Goal: Answer question/provide support: Share knowledge or assist other users

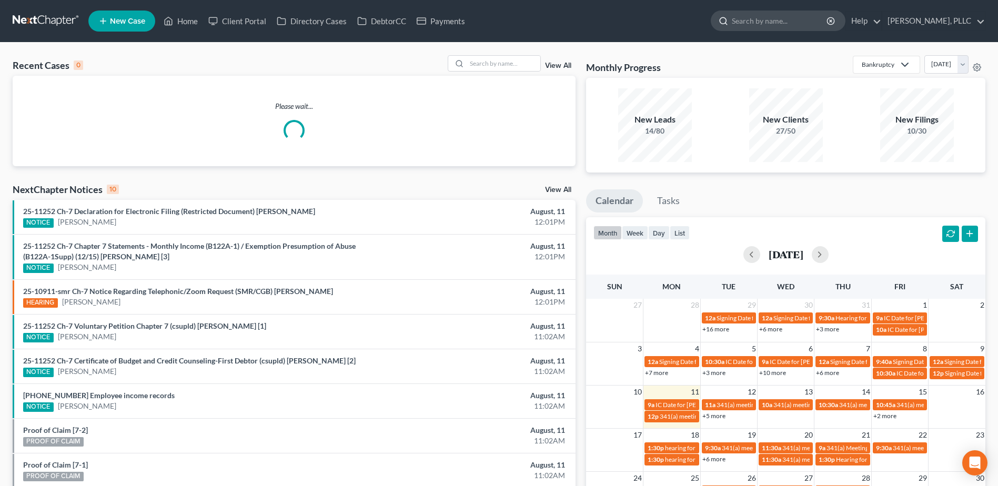
click at [758, 19] on input "search" at bounding box center [780, 20] width 96 height 19
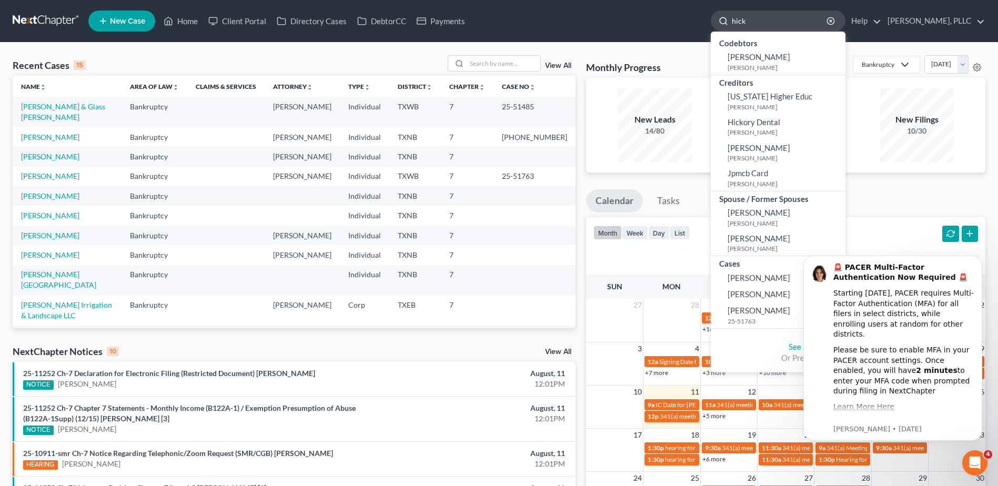
type input "[PERSON_NAME]"
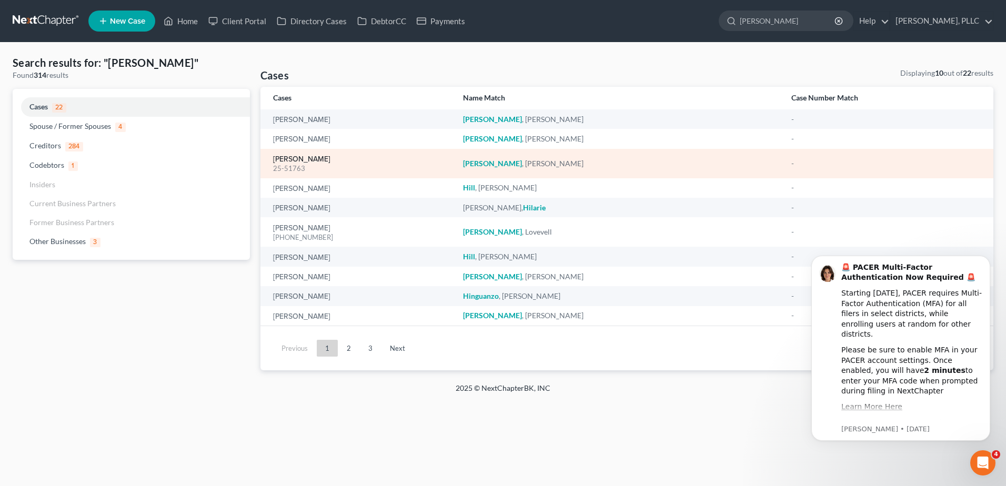
click at [309, 158] on link "[PERSON_NAME]" at bounding box center [301, 159] width 57 height 7
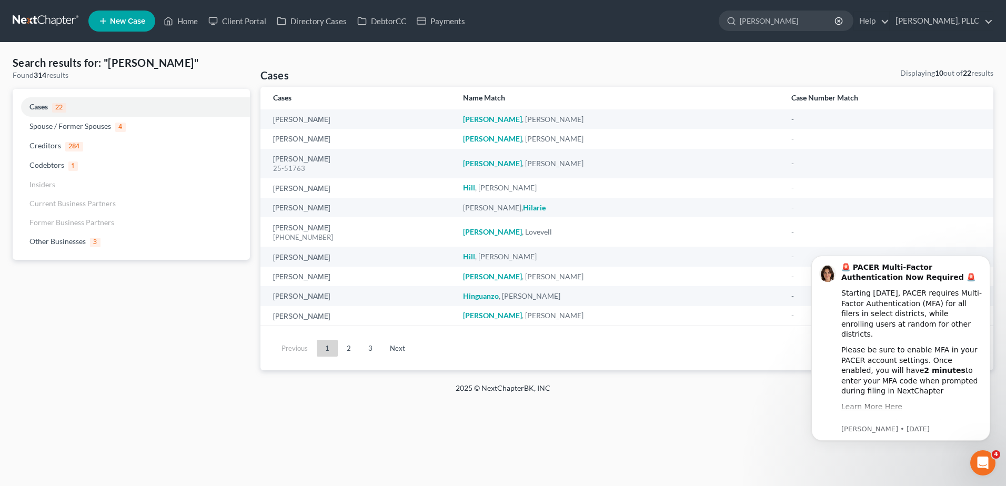
select select "4"
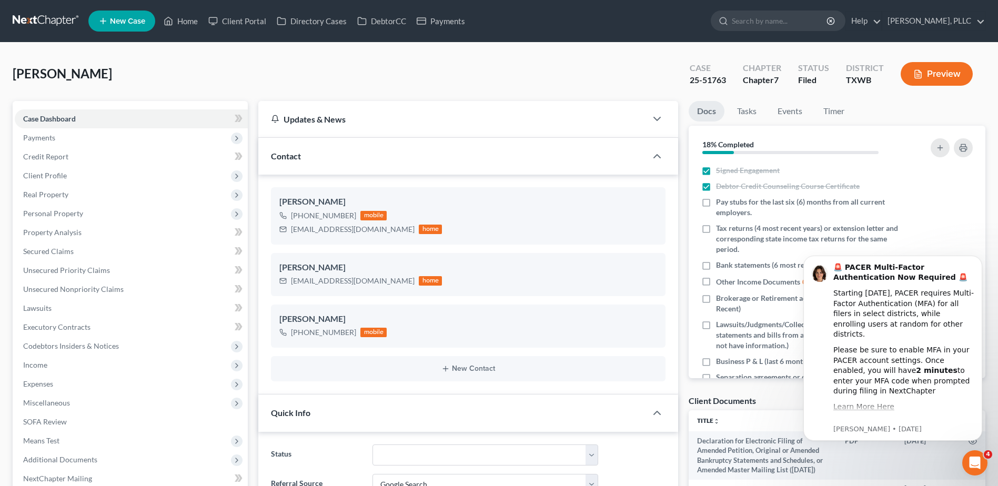
scroll to position [384, 0]
drag, startPoint x: 293, startPoint y: 229, endPoint x: 362, endPoint y: 231, distance: 69.5
click at [362, 231] on div "[EMAIL_ADDRESS][DOMAIN_NAME] home" at bounding box center [360, 230] width 163 height 14
copy div "[EMAIL_ADDRESS][DOMAIN_NAME]"
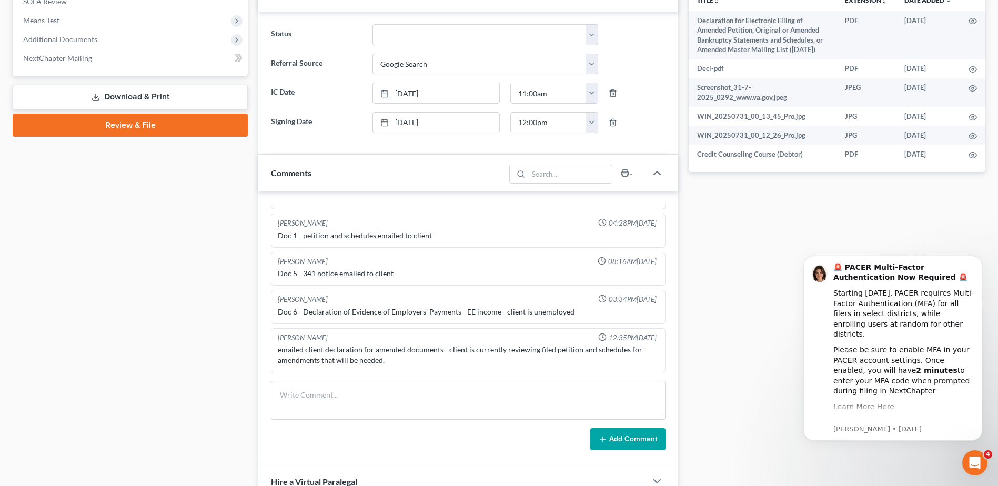
scroll to position [421, 0]
click at [352, 398] on textarea at bounding box center [468, 399] width 395 height 39
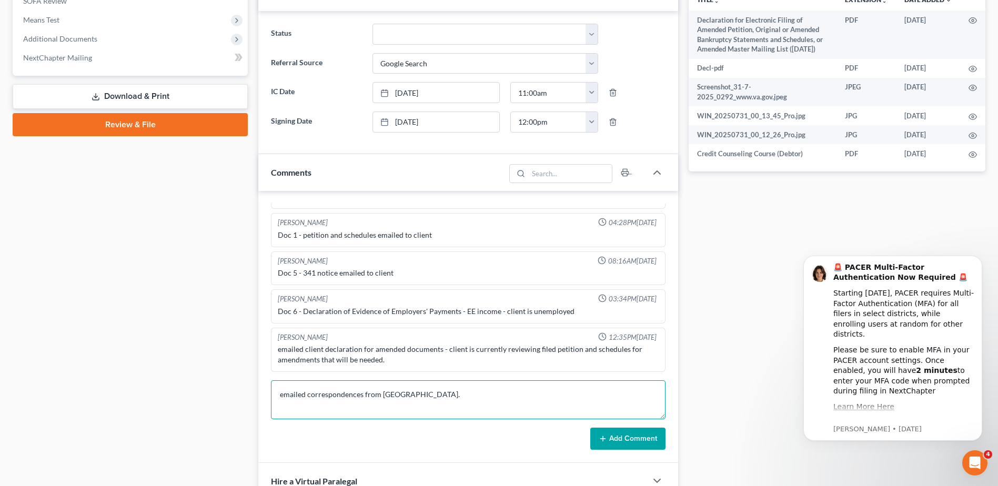
type textarea "emailed correspondences from [GEOGRAPHIC_DATA]."
click at [616, 436] on button "Add Comment" at bounding box center [627, 439] width 75 height 22
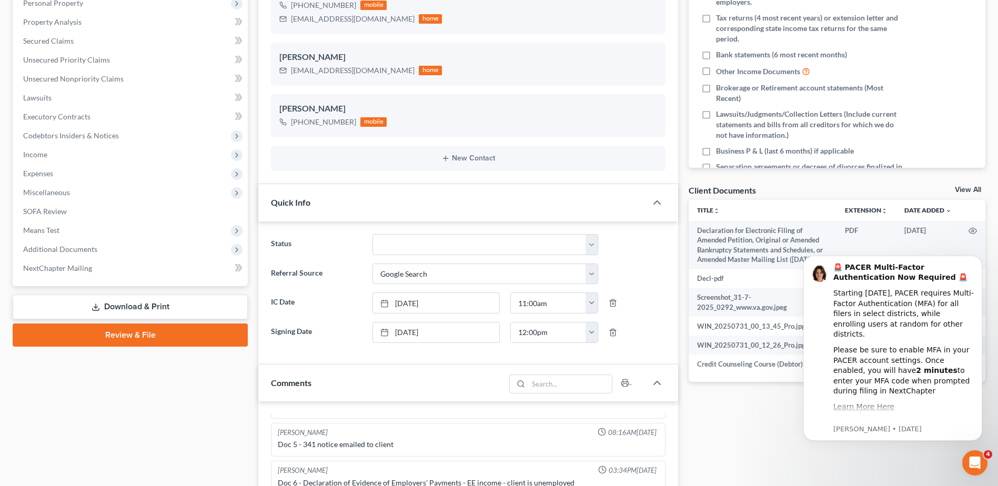
scroll to position [0, 0]
